Goal: Navigation & Orientation: Understand site structure

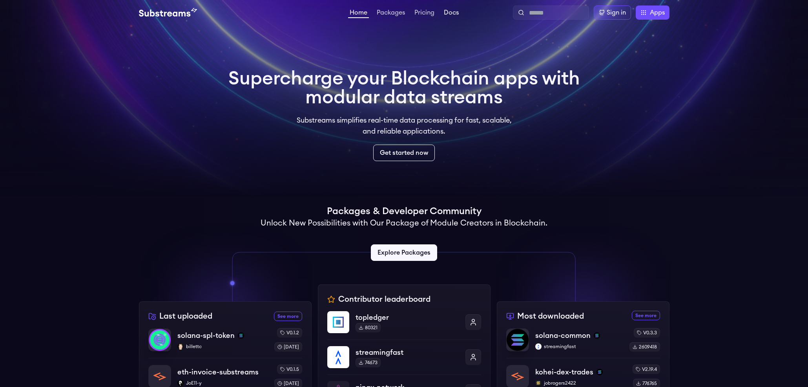
click at [450, 17] on link "Docs" at bounding box center [451, 13] width 18 height 8
click at [433, 12] on link "Pricing" at bounding box center [424, 13] width 23 height 8
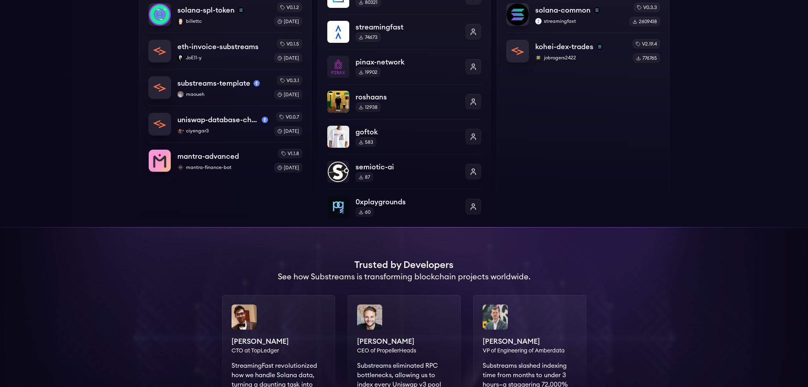
scroll to position [353, 0]
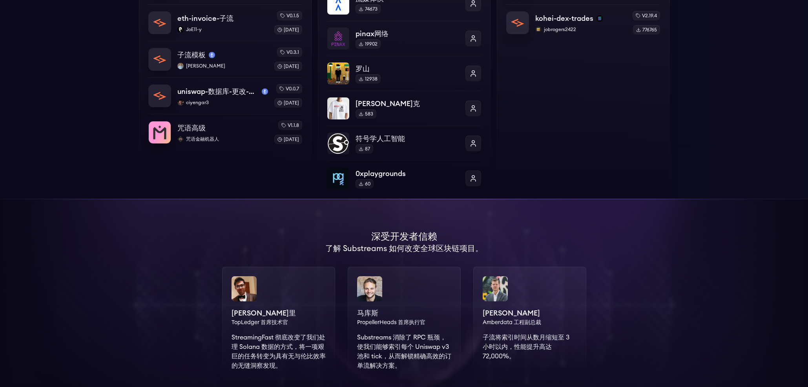
click at [577, 111] on div "下载次数最多 查看更多 下载次数最多的软件包 索拉纳公共 流媒体快 v0.3.3 2609418 kohei-dex-trades jobrogers2422…" at bounding box center [583, 73] width 173 height 251
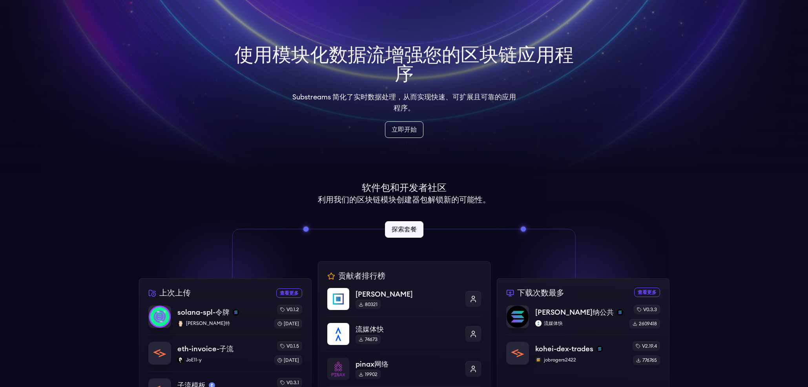
scroll to position [0, 0]
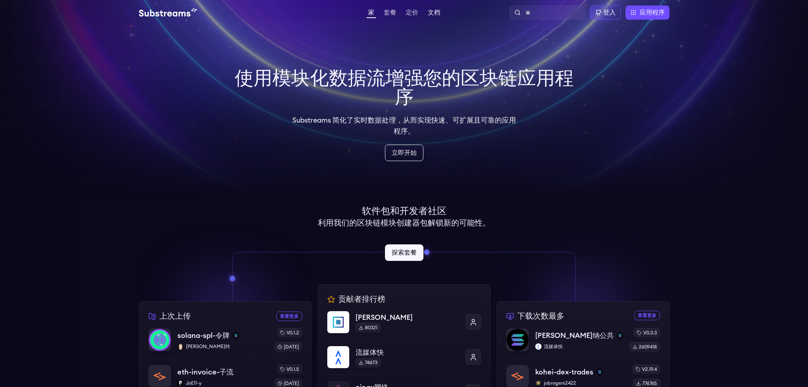
click at [436, 11] on font "文档" at bounding box center [434, 12] width 13 height 6
click at [389, 13] on font "套餐" at bounding box center [390, 12] width 13 height 6
